Goal: Task Accomplishment & Management: Use online tool/utility

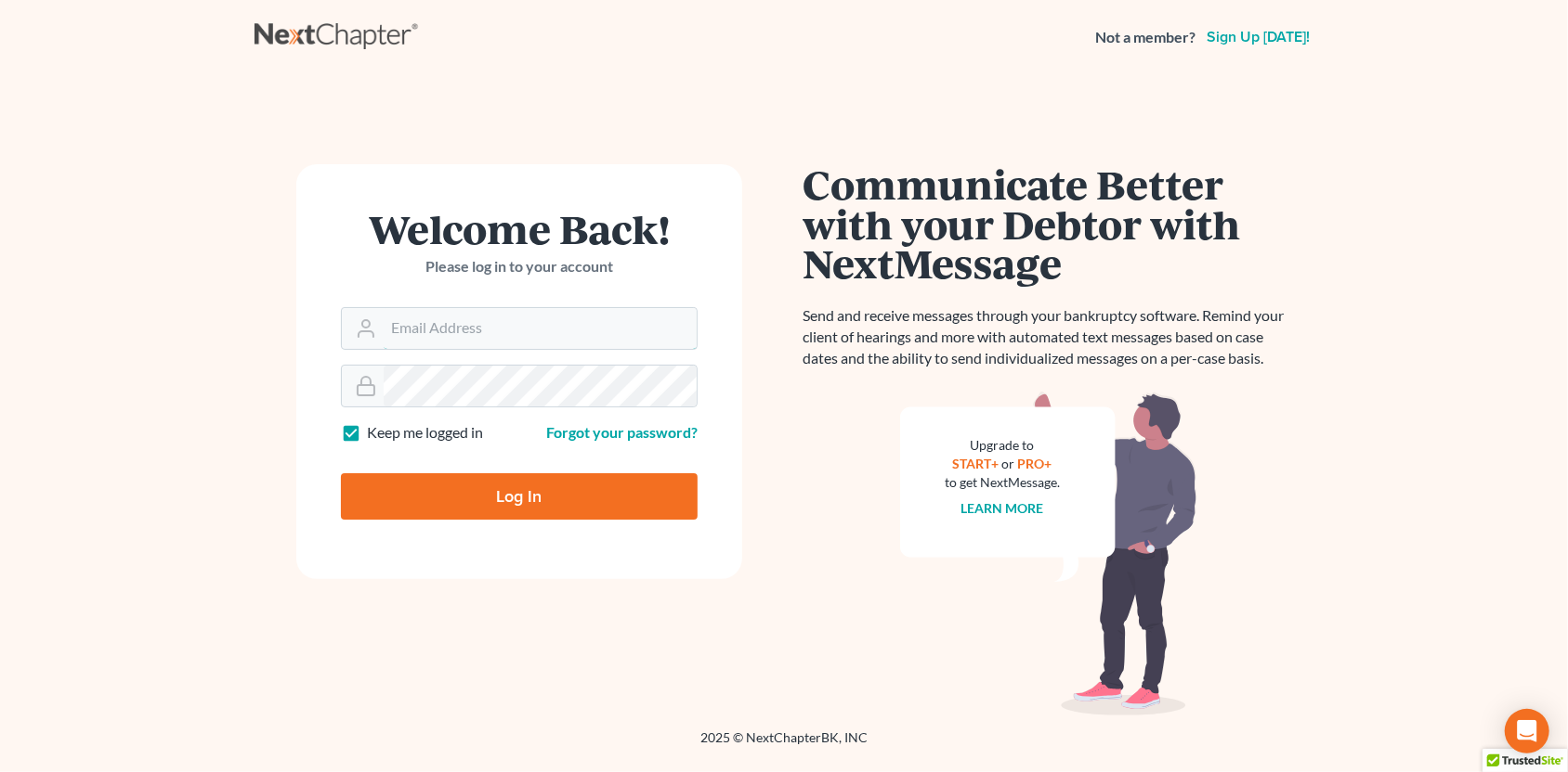
type input "SEAN@HARNAGELAW.COM"
click at [530, 505] on input "Log In" at bounding box center [520, 497] width 357 height 46
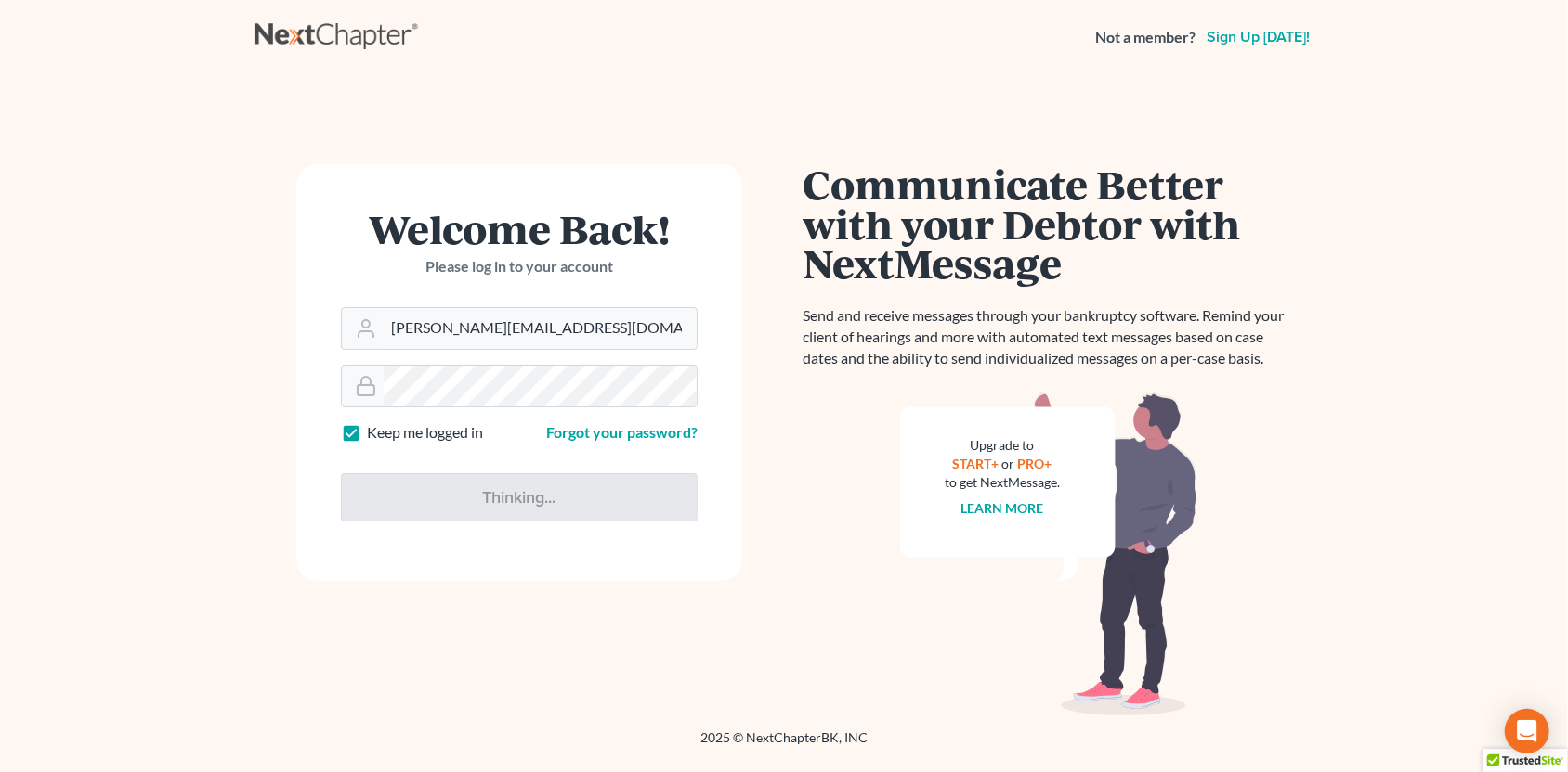
type input "Thinking..."
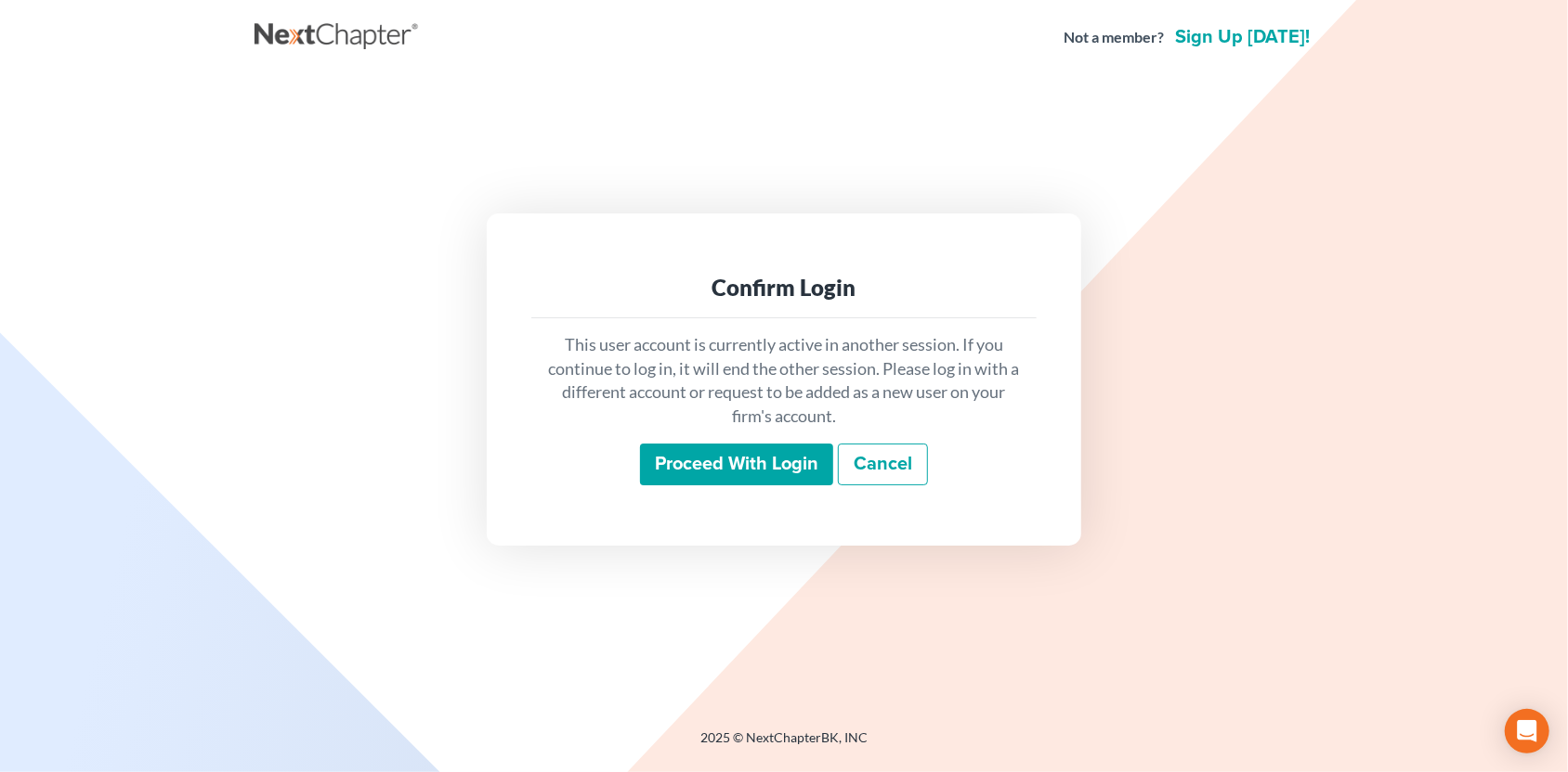
click at [718, 496] on div "This user account is currently active in another session. If you continue to lo…" at bounding box center [784, 410] width 506 height 183
click at [731, 469] on input "Proceed with login" at bounding box center [736, 465] width 193 height 43
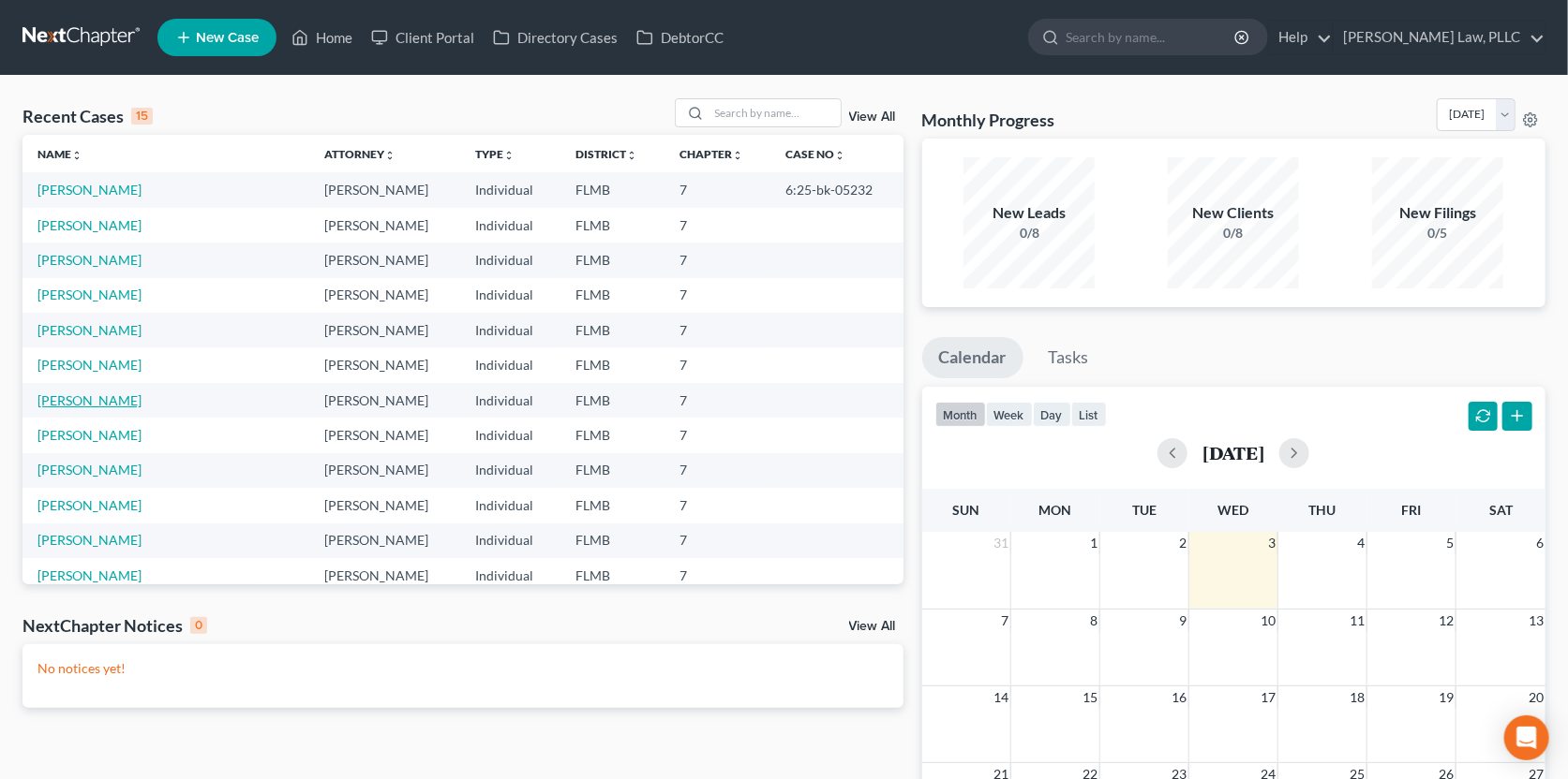
click at [83, 400] on link "[PERSON_NAME]" at bounding box center [89, 400] width 104 height 16
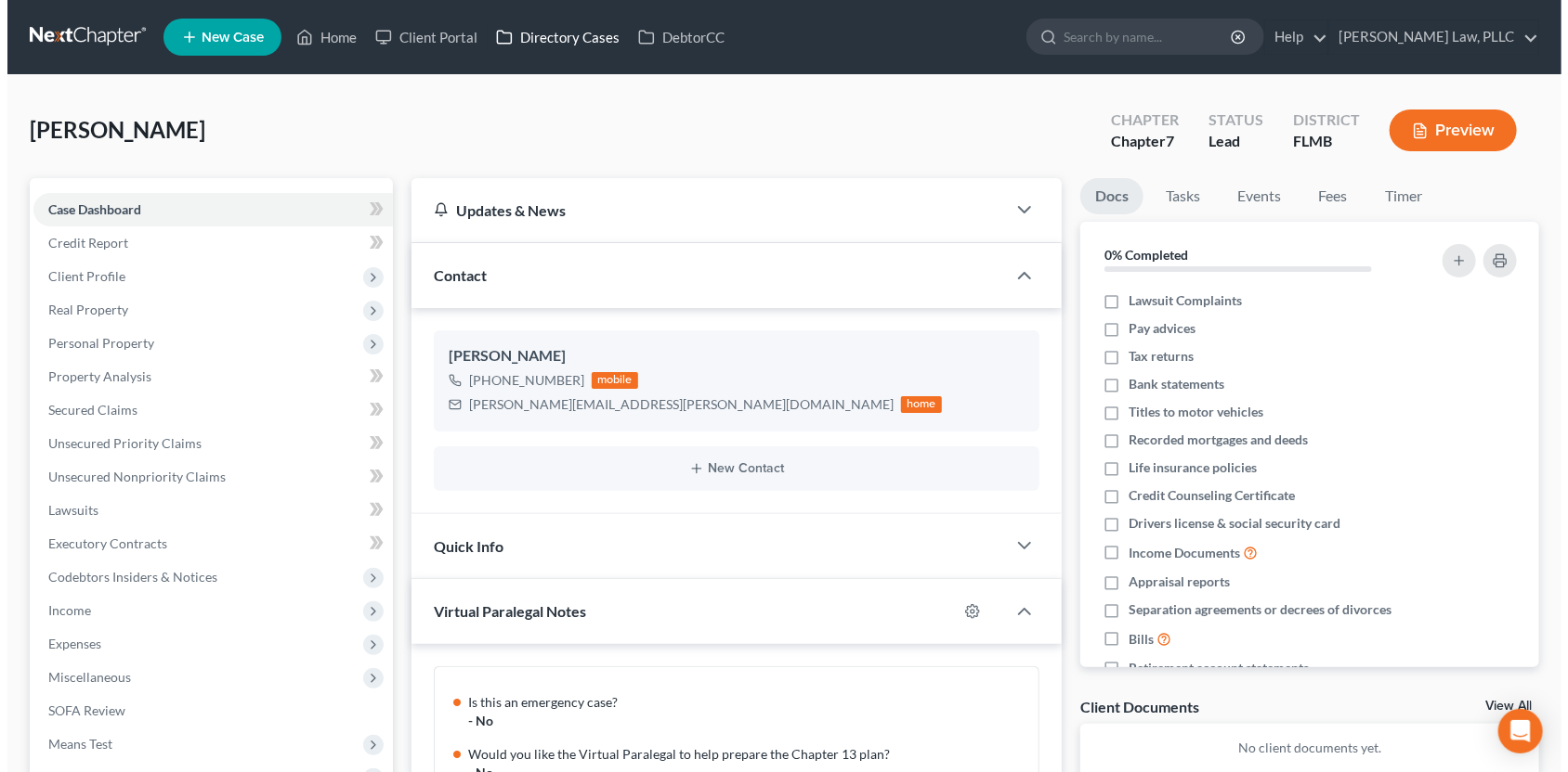
scroll to position [183, 0]
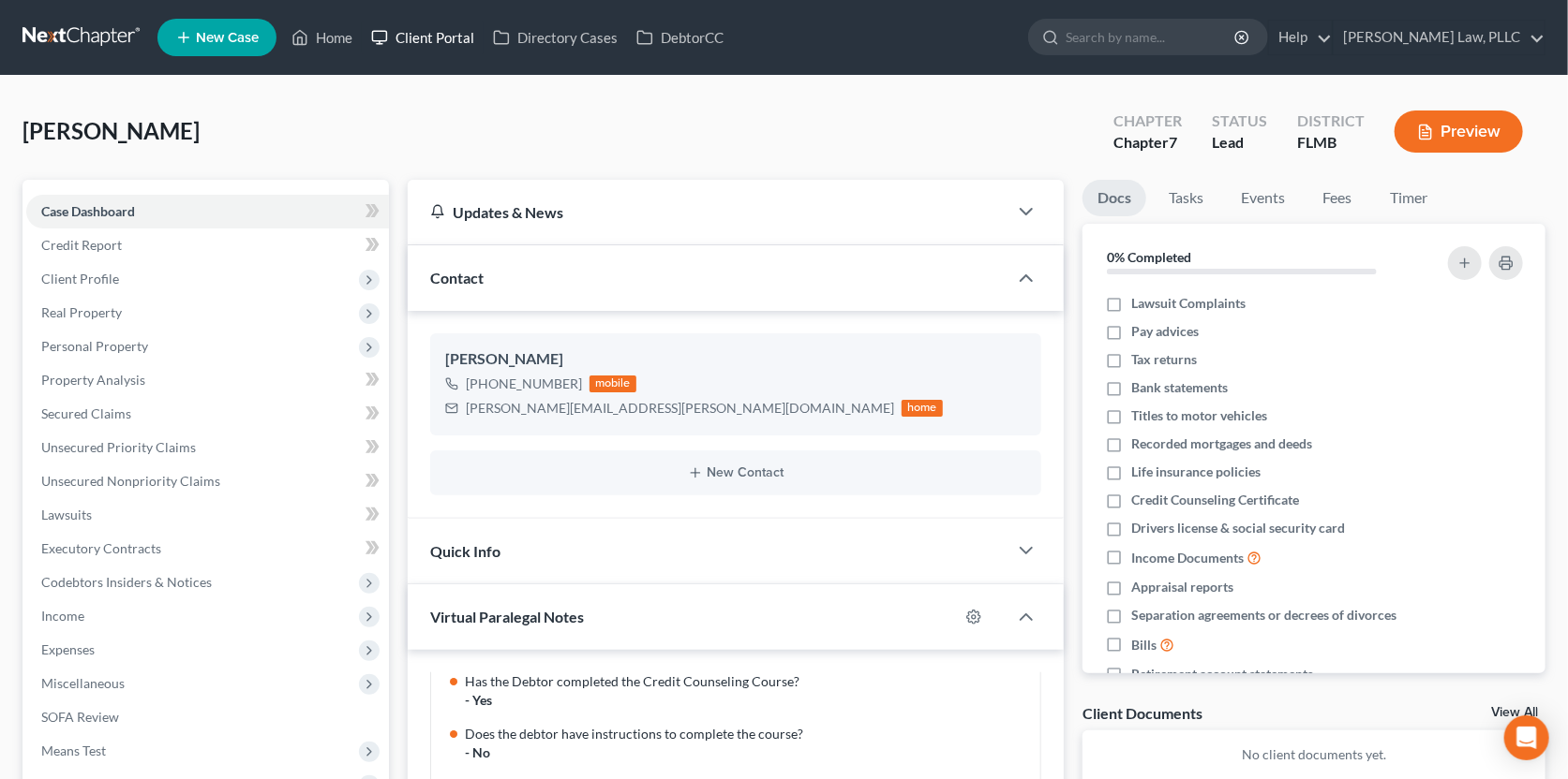
click at [458, 34] on link "Client Portal" at bounding box center [423, 37] width 122 height 34
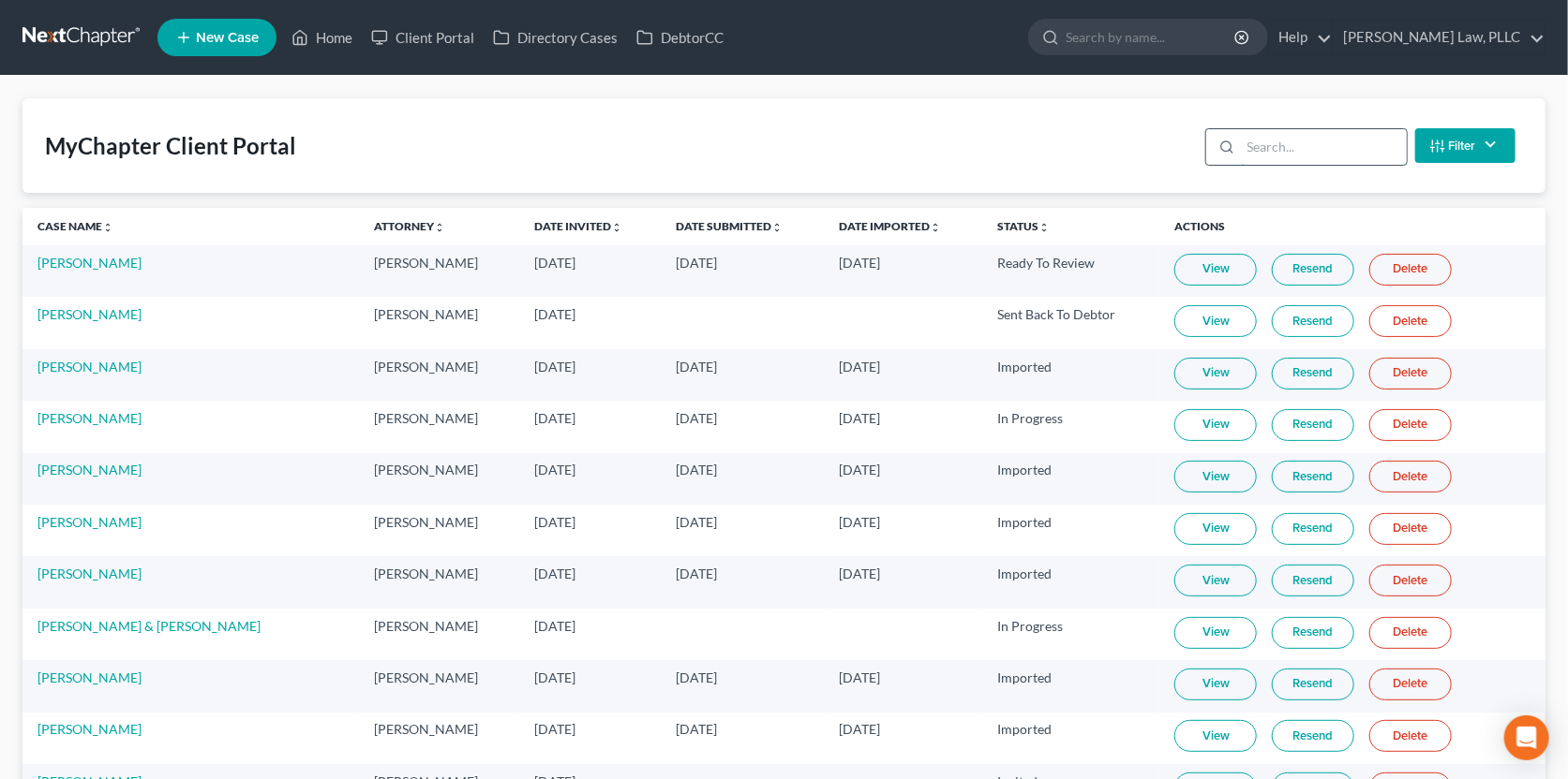
click at [1339, 142] on input "search" at bounding box center [1323, 147] width 166 height 36
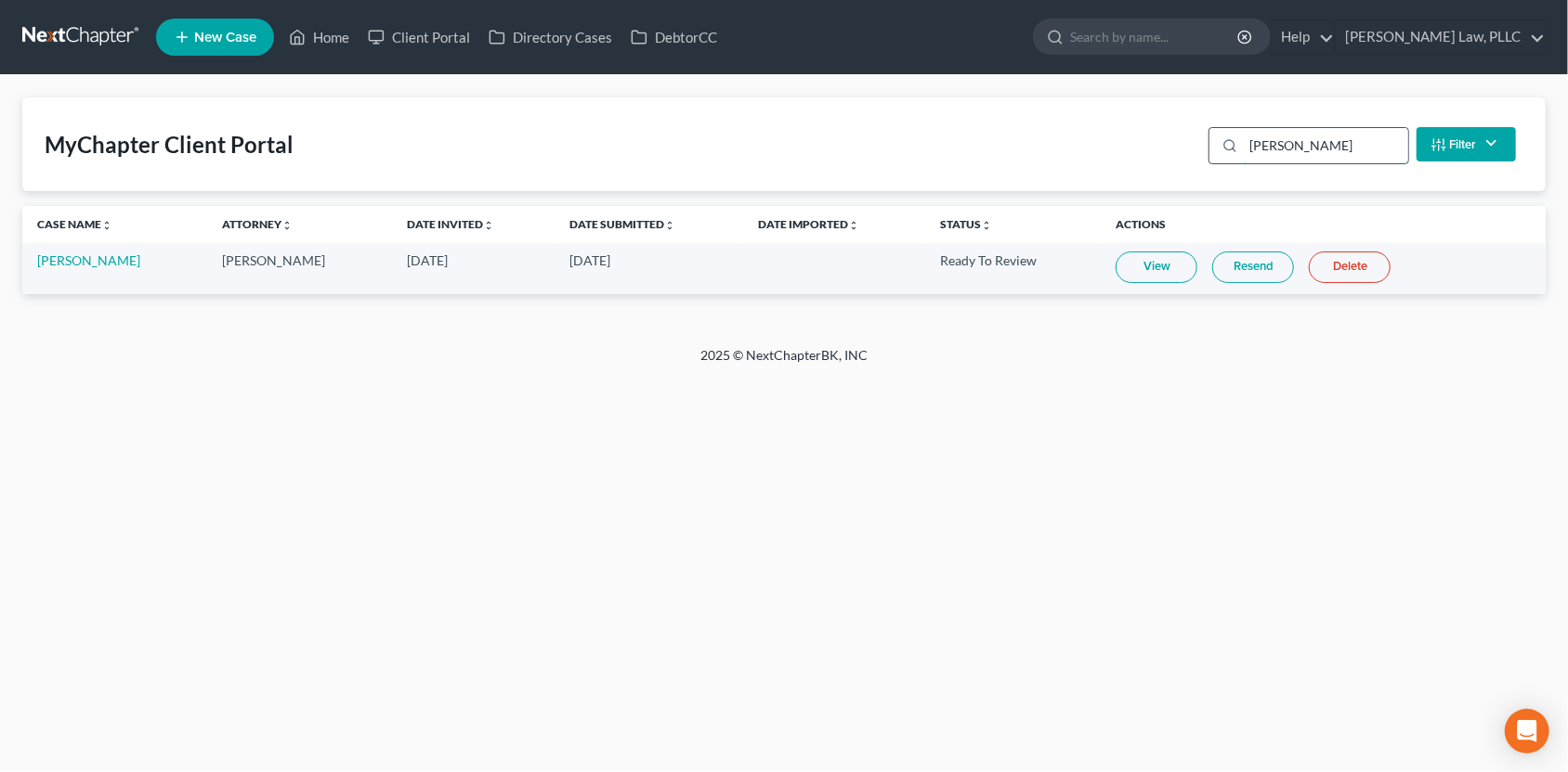
type input "[PERSON_NAME]"
click at [1217, 266] on link "Resend" at bounding box center [1253, 268] width 82 height 32
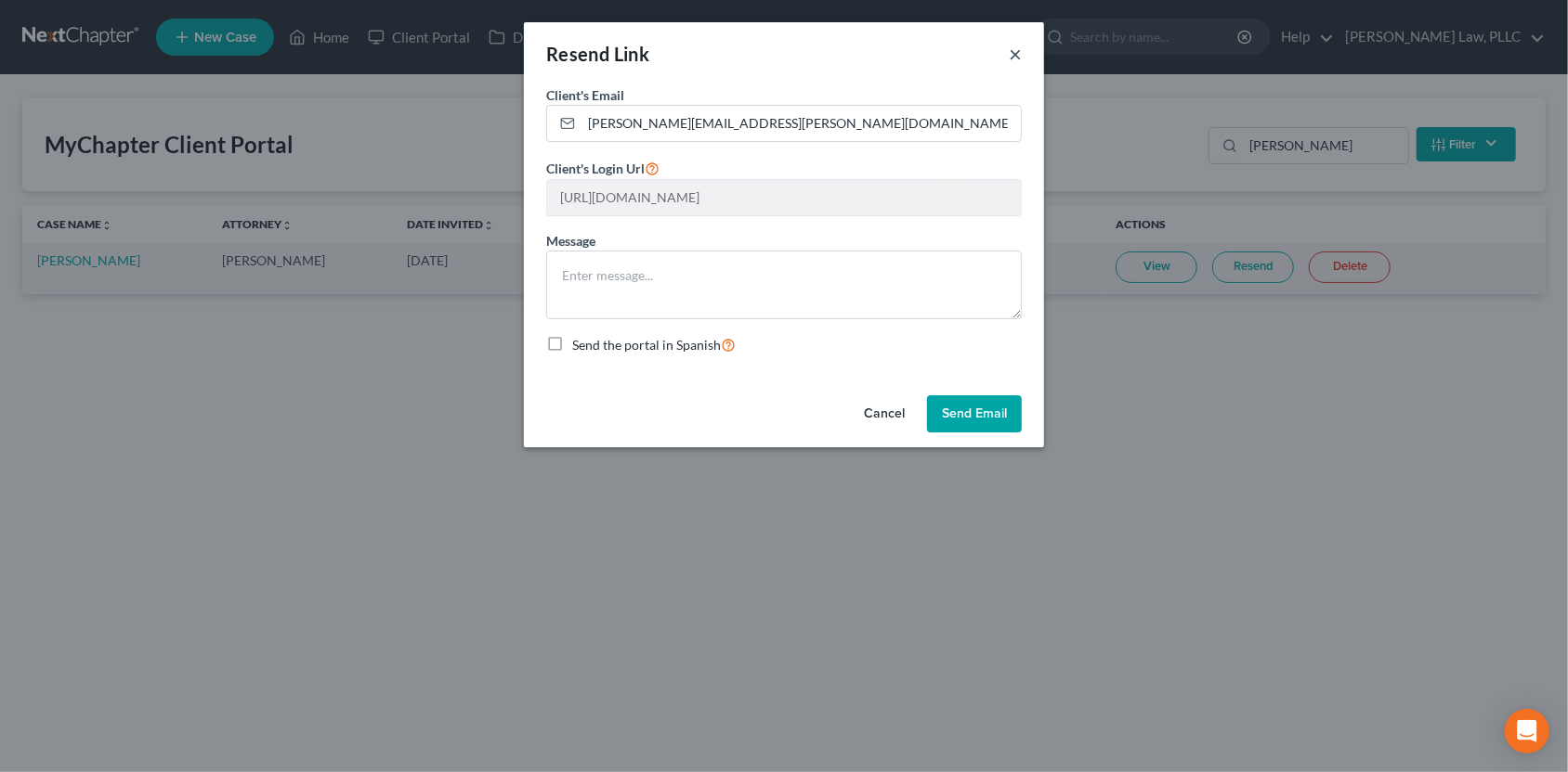
click at [1013, 52] on button "×" at bounding box center [1015, 54] width 13 height 22
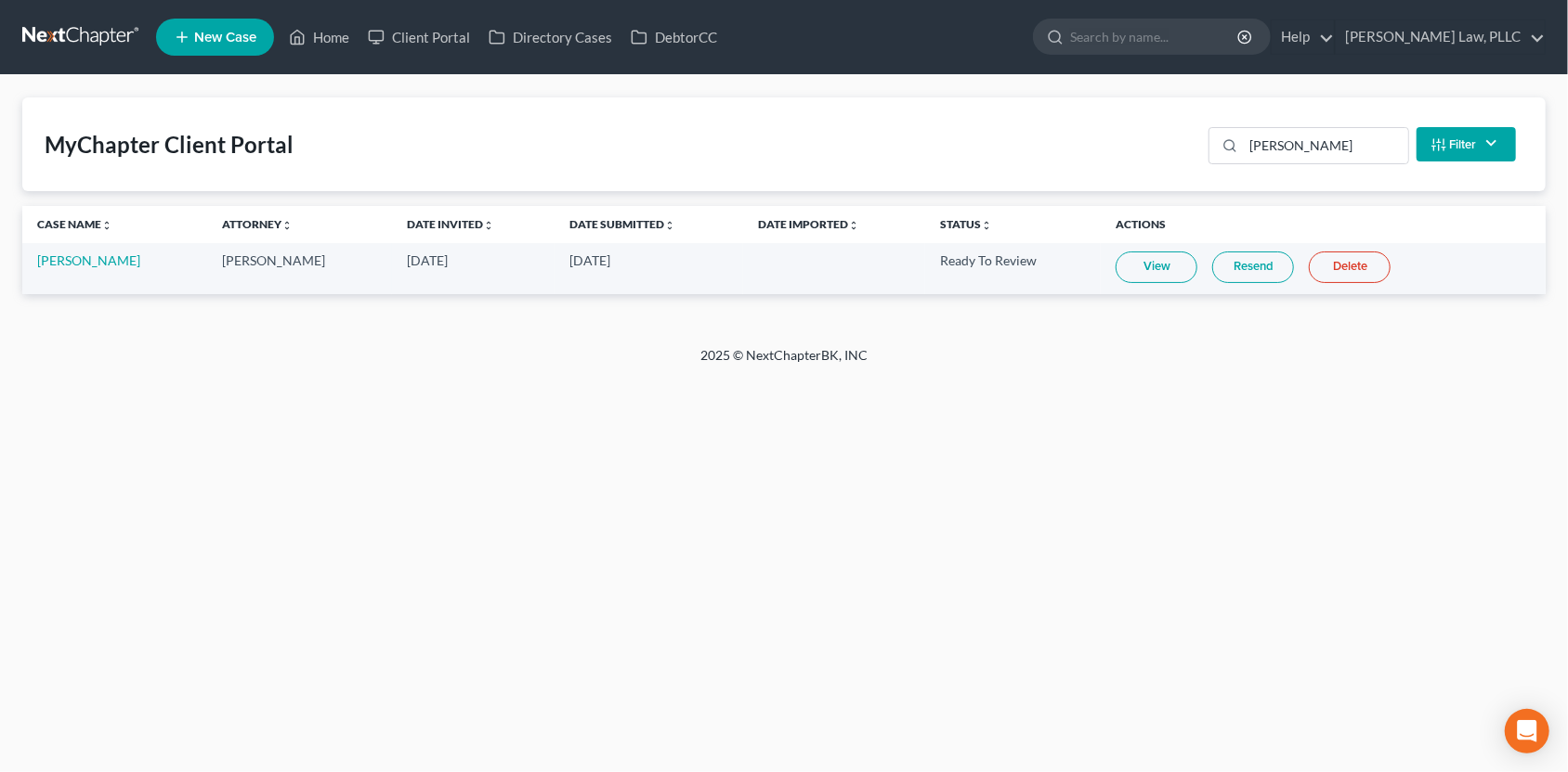
click at [1123, 260] on link "View" at bounding box center [1156, 268] width 82 height 32
click at [78, 39] on link at bounding box center [82, 37] width 119 height 33
